Goal: Task Accomplishment & Management: Manage account settings

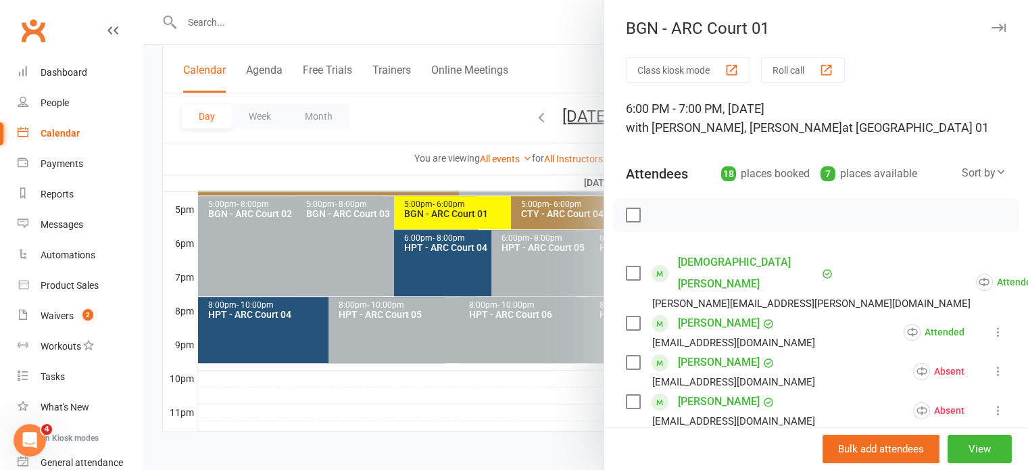
scroll to position [704, 0]
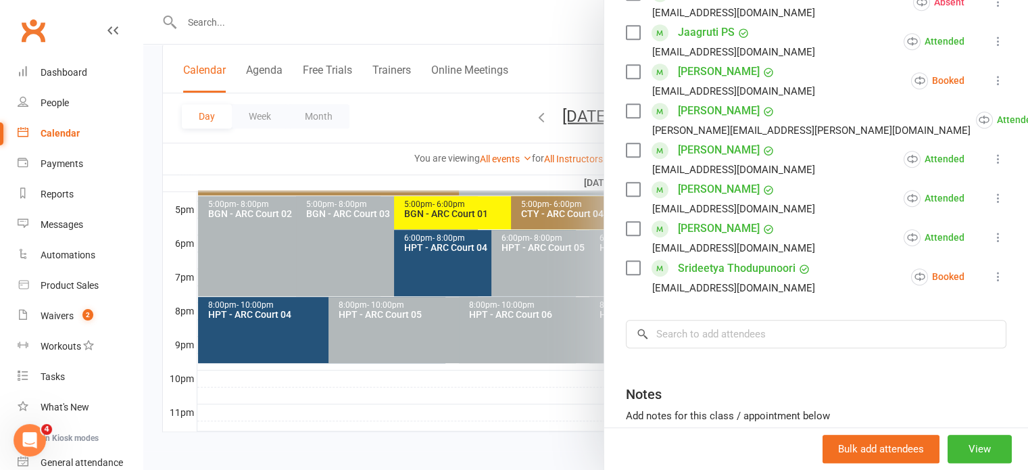
click at [320, 135] on div at bounding box center [585, 235] width 885 height 470
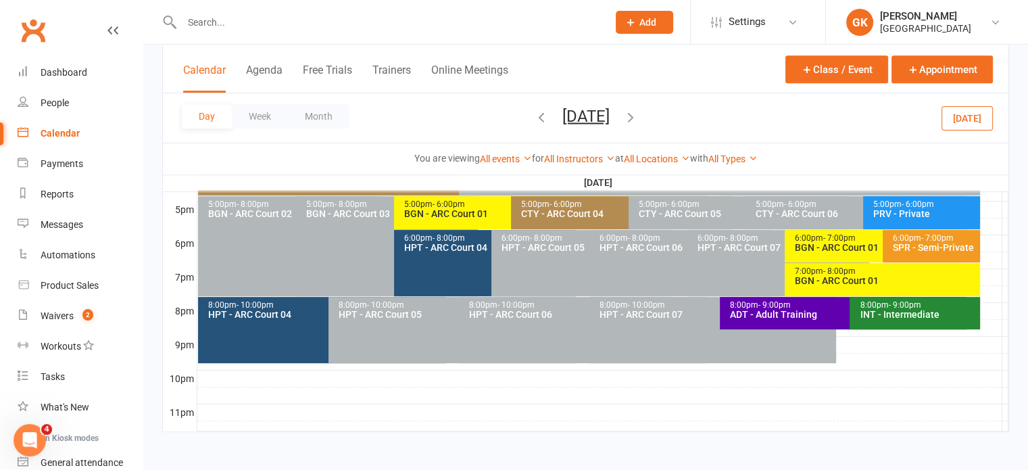
click at [809, 245] on div "BGN - ARC Court 01" at bounding box center [879, 247] width 170 height 9
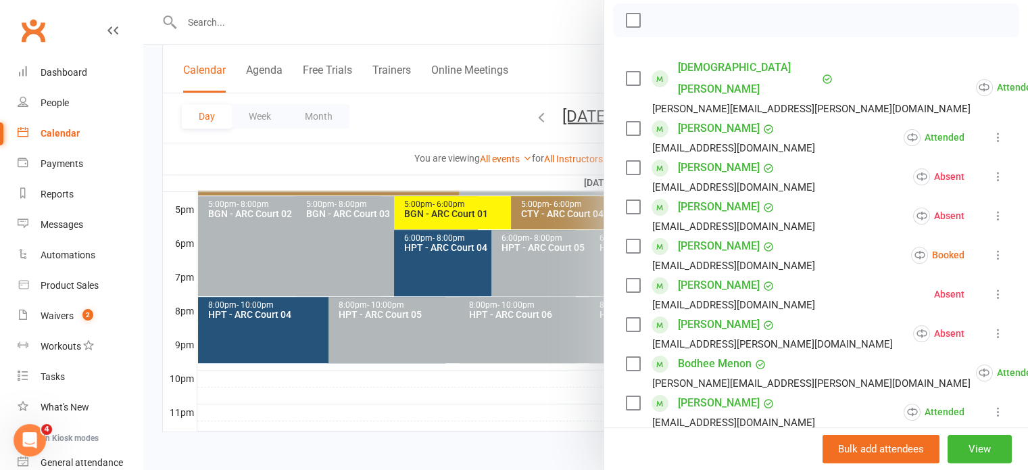
scroll to position [258, 0]
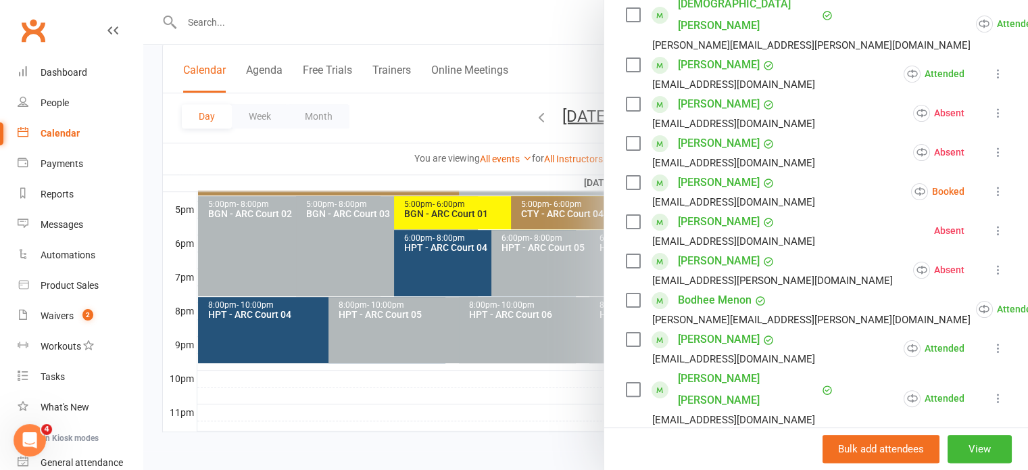
click at [481, 391] on div at bounding box center [585, 235] width 885 height 470
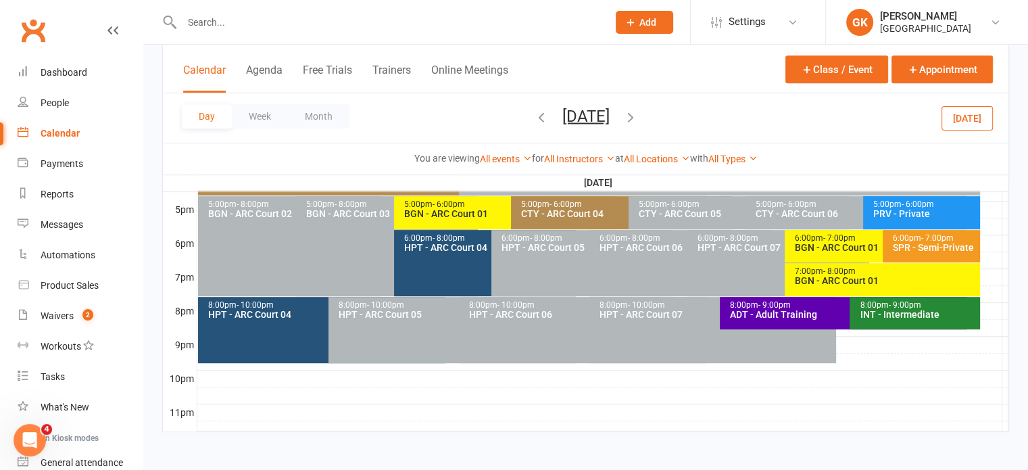
click at [830, 251] on div "BGN - ARC Court 01" at bounding box center [879, 247] width 170 height 9
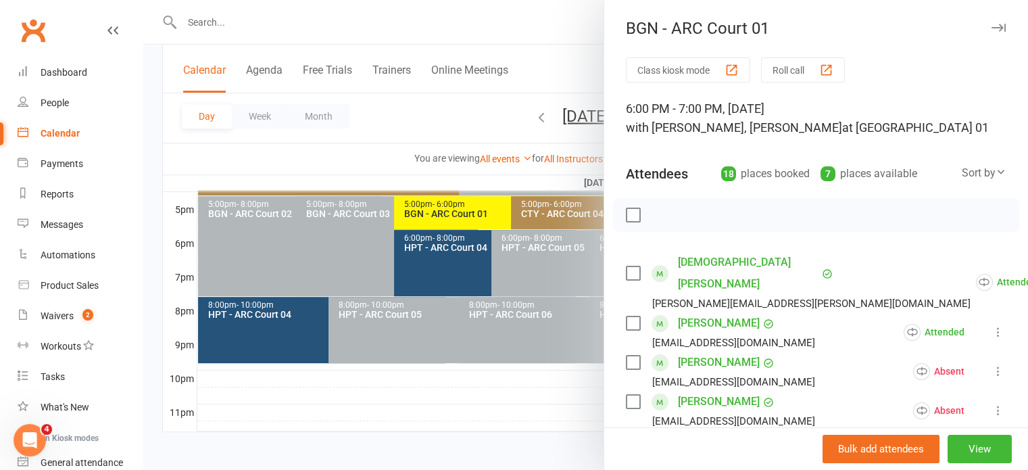
click at [992, 364] on icon at bounding box center [999, 371] width 14 height 14
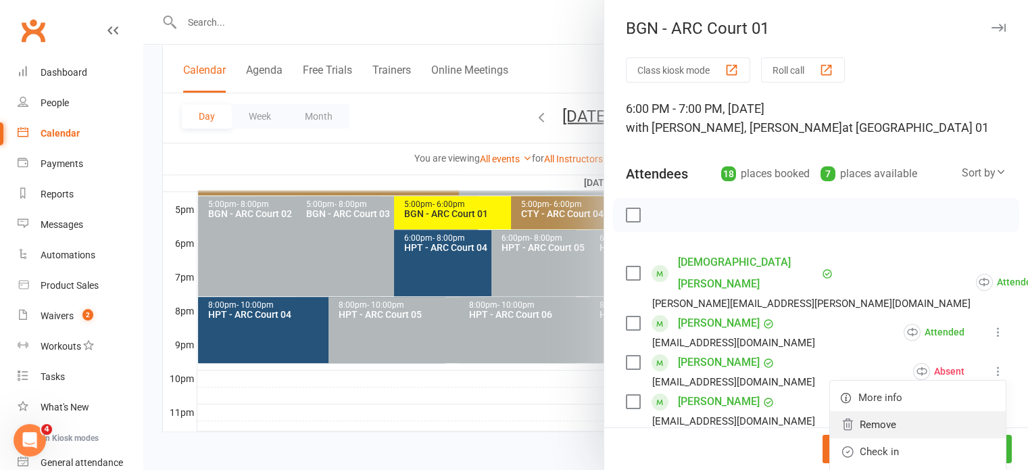
click at [886, 411] on link "Remove" at bounding box center [918, 424] width 176 height 27
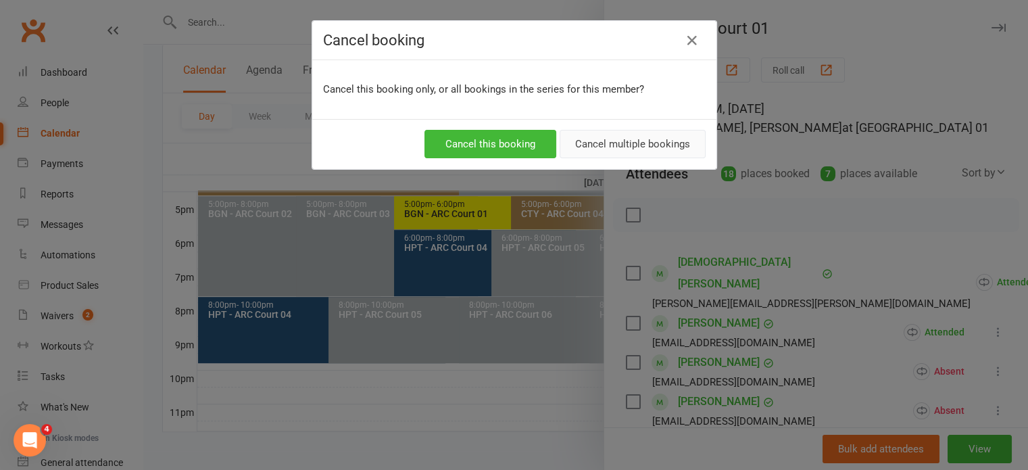
click at [651, 137] on button "Cancel multiple bookings" at bounding box center [633, 144] width 146 height 28
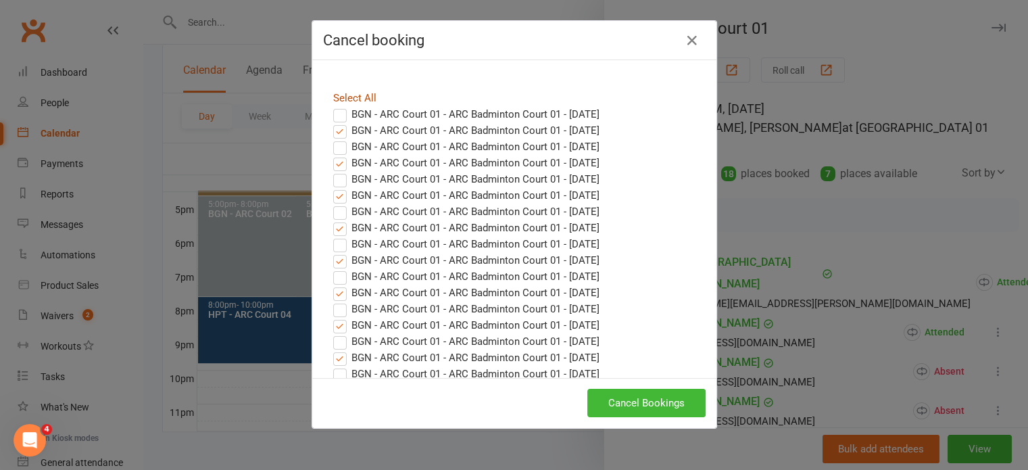
click at [341, 97] on link "Select All" at bounding box center [354, 98] width 43 height 12
click at [690, 37] on icon "button" at bounding box center [692, 40] width 16 height 16
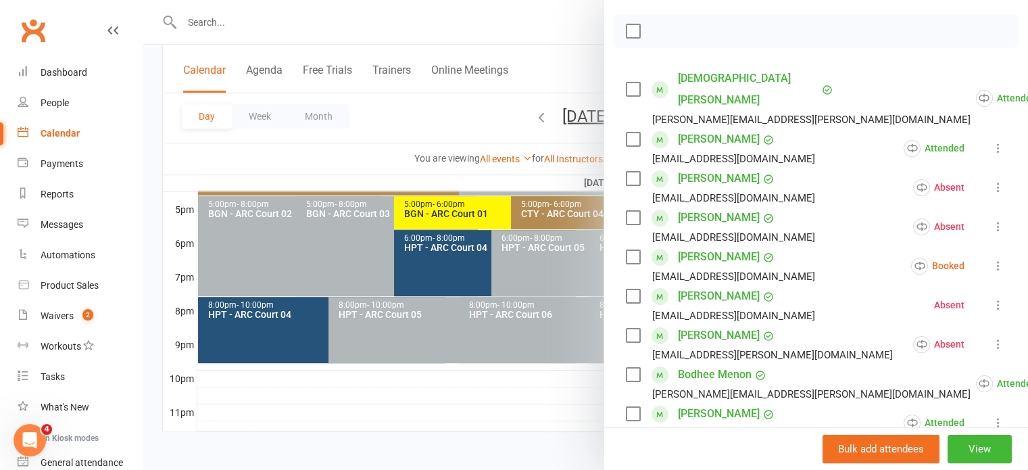
scroll to position [184, 0]
click at [501, 289] on div at bounding box center [585, 235] width 885 height 470
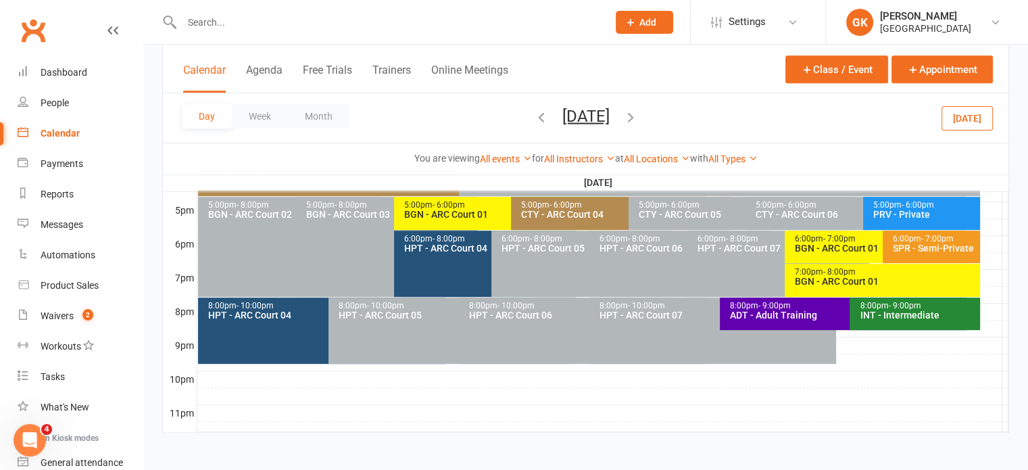
scroll to position [648, 0]
click at [437, 210] on div "BGN - ARC Court 01" at bounding box center [508, 213] width 209 height 9
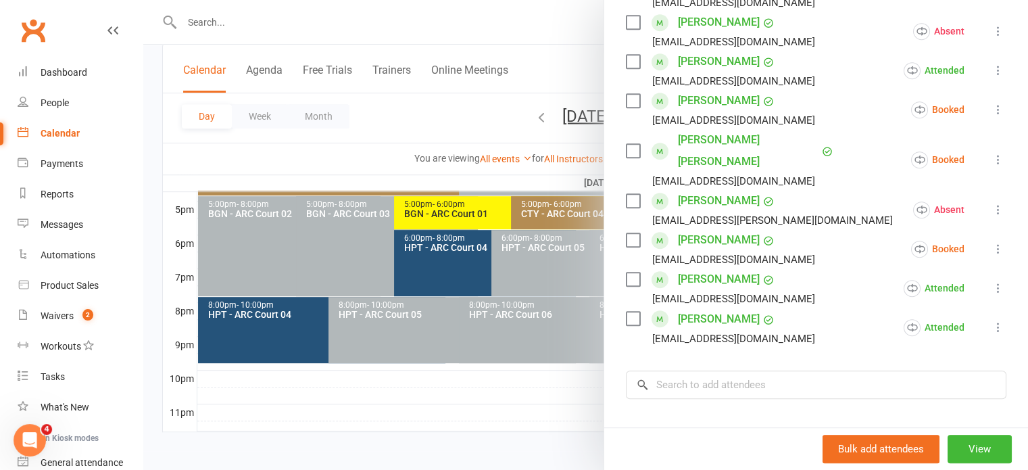
scroll to position [654, 0]
click at [717, 370] on input "search" at bounding box center [816, 384] width 381 height 28
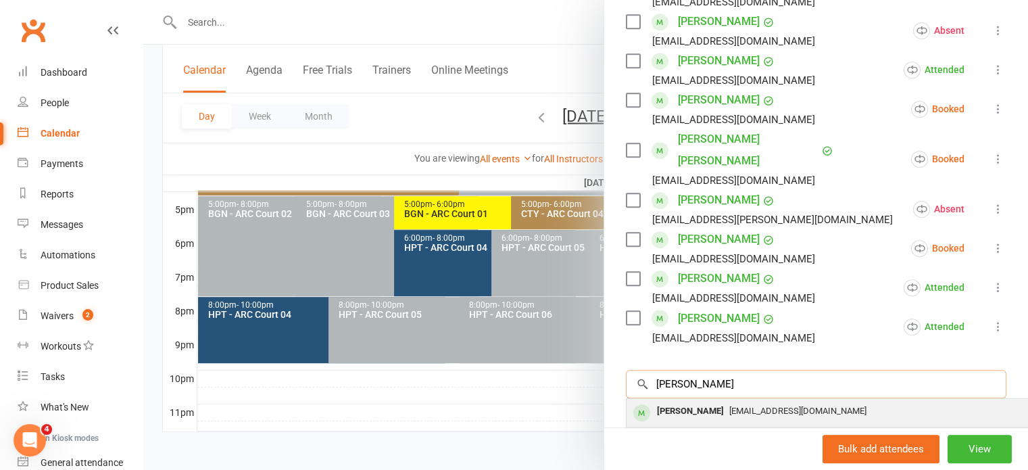
type input "[PERSON_NAME]"
click at [702, 402] on div "[PERSON_NAME]" at bounding box center [691, 412] width 78 height 20
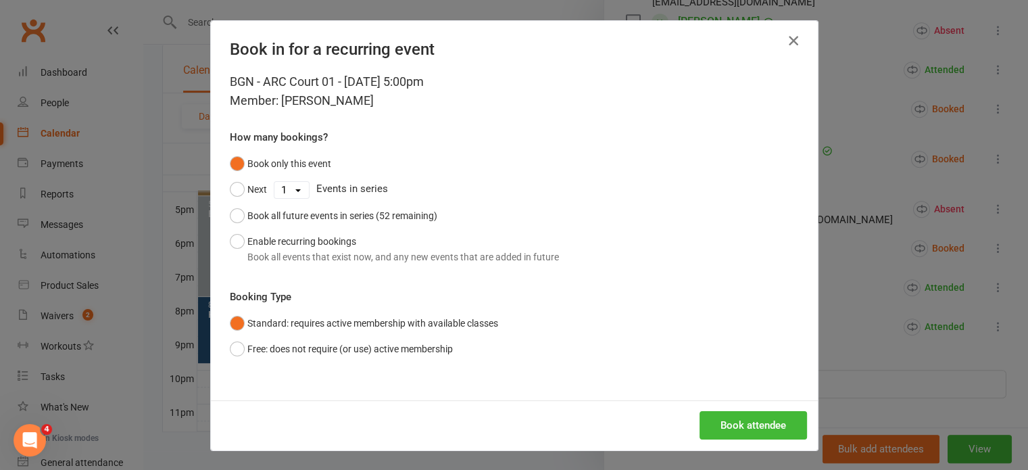
click at [792, 47] on icon "button" at bounding box center [794, 40] width 16 height 16
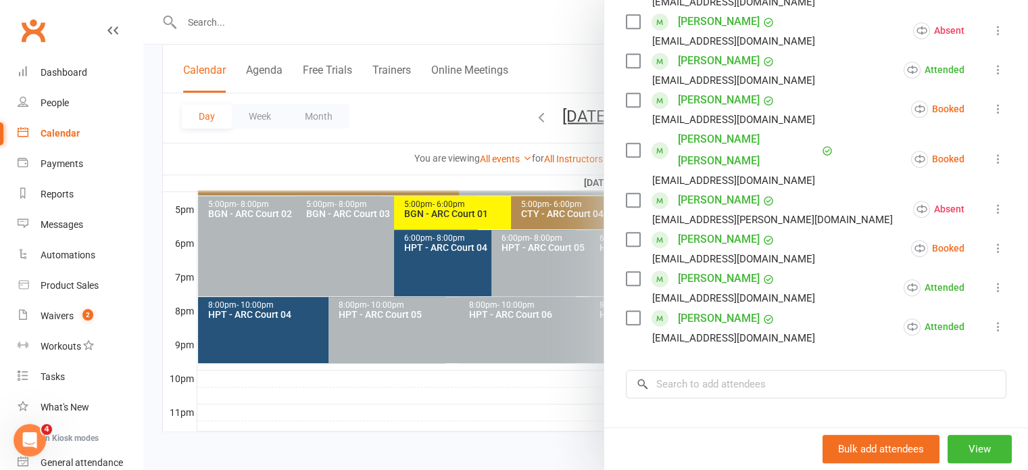
click at [718, 308] on link "[PERSON_NAME]" at bounding box center [719, 319] width 82 height 22
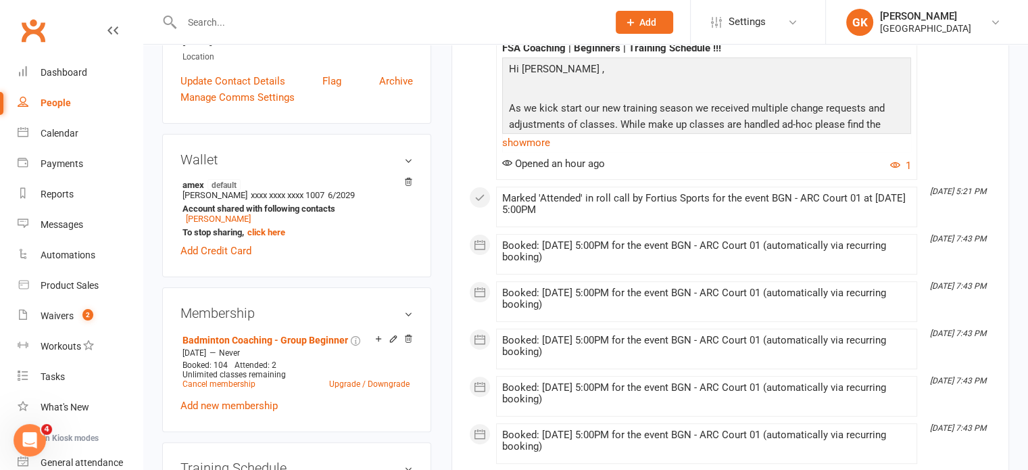
scroll to position [359, 0]
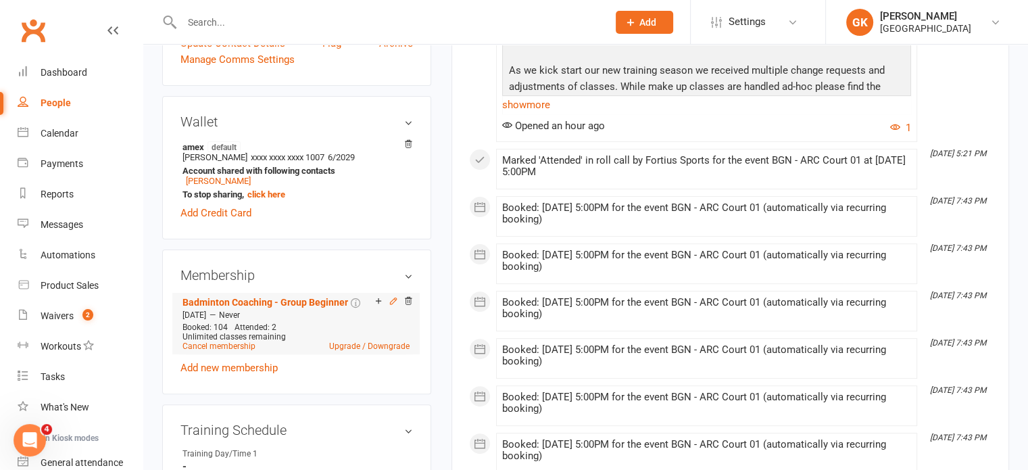
click at [391, 306] on icon at bounding box center [393, 300] width 9 height 9
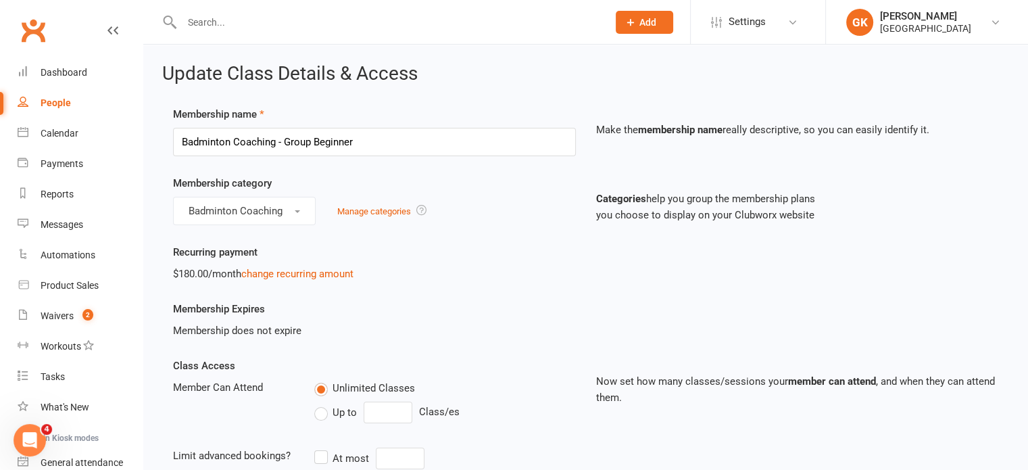
scroll to position [259, 0]
